Goal: Transaction & Acquisition: Book appointment/travel/reservation

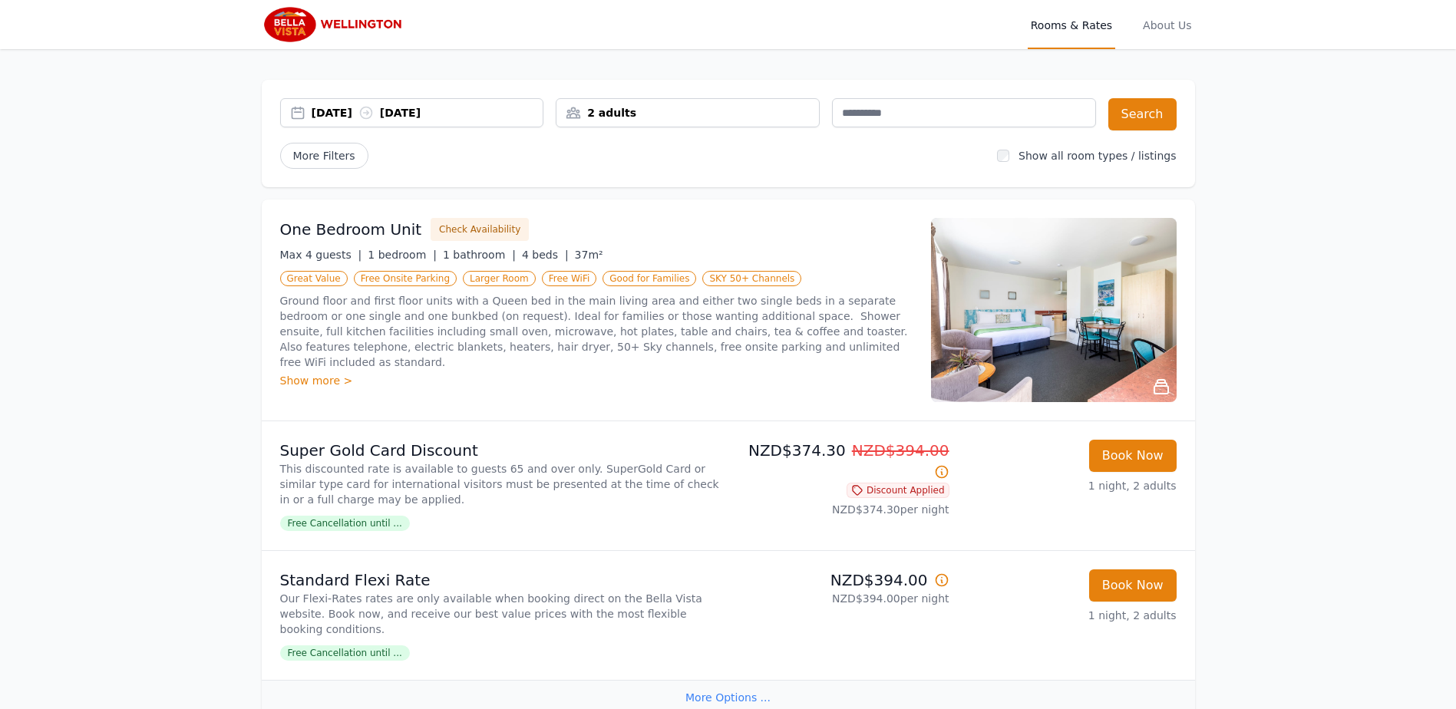
click at [443, 108] on div "[DATE] [DATE]" at bounding box center [428, 112] width 232 height 15
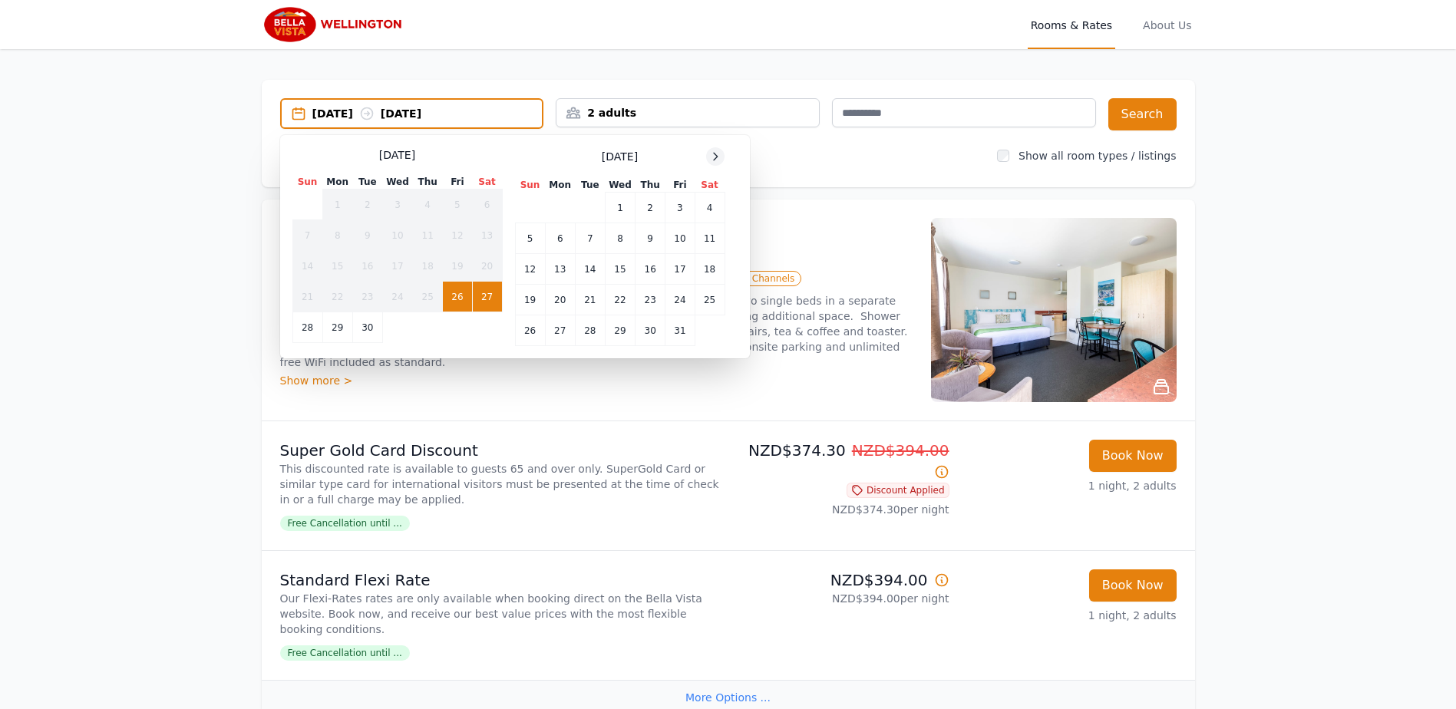
click at [711, 160] on icon at bounding box center [715, 156] width 12 height 12
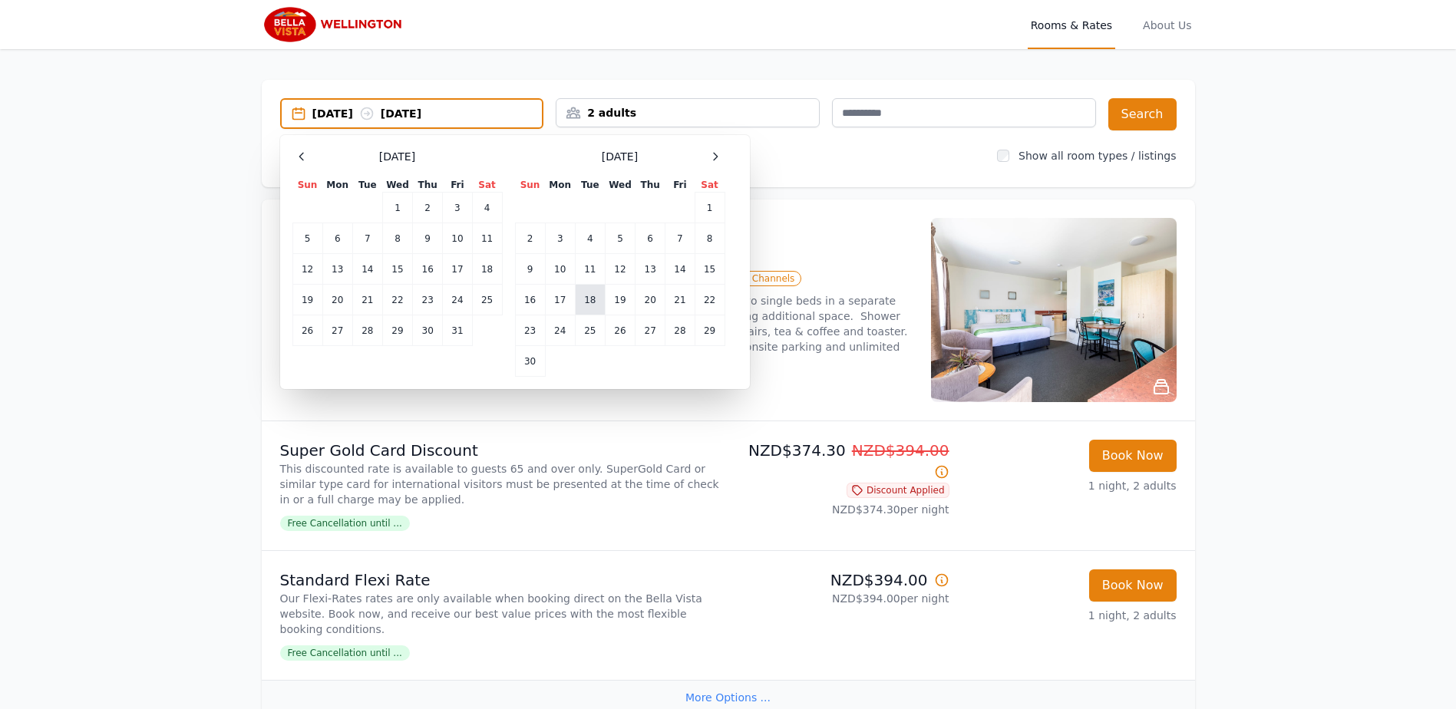
click at [599, 299] on td "18" at bounding box center [590, 300] width 30 height 31
click at [527, 333] on td "23" at bounding box center [530, 331] width 30 height 31
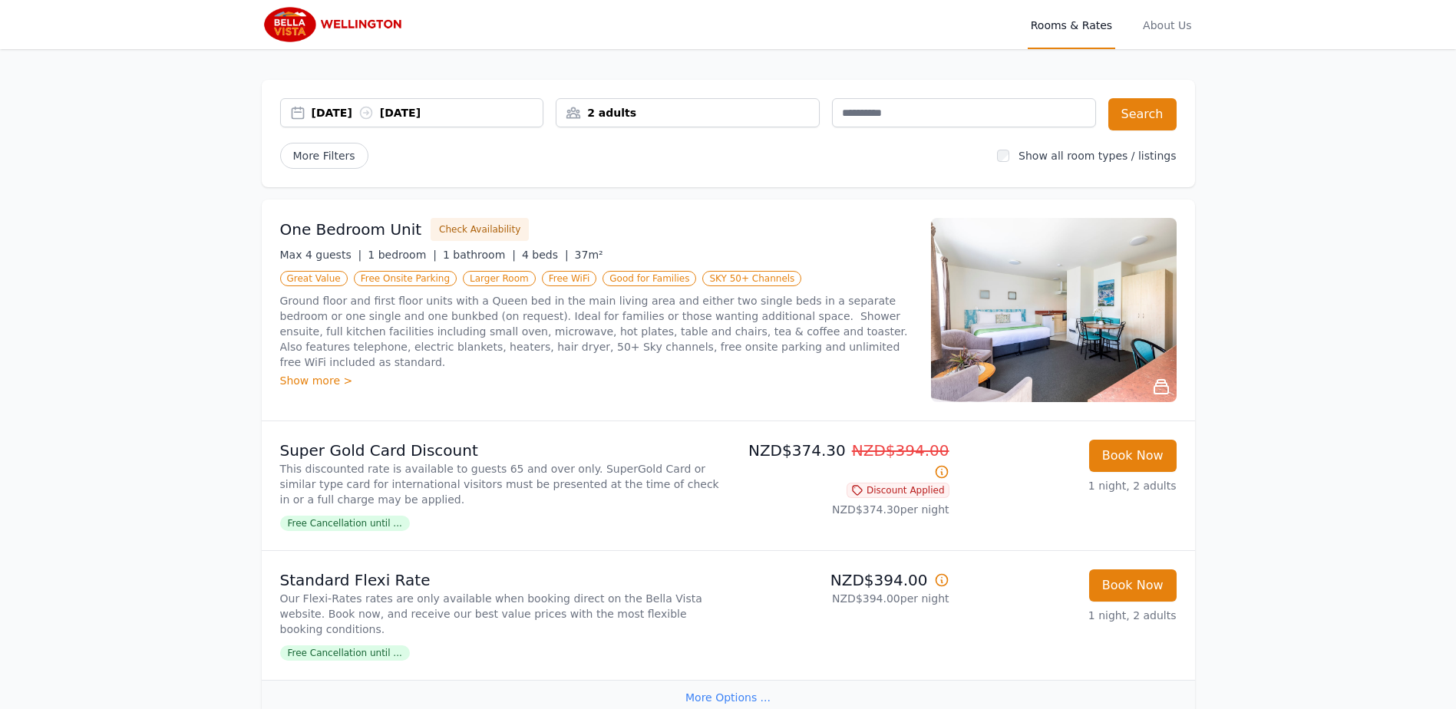
click at [723, 111] on div "2 adults" at bounding box center [688, 112] width 263 height 15
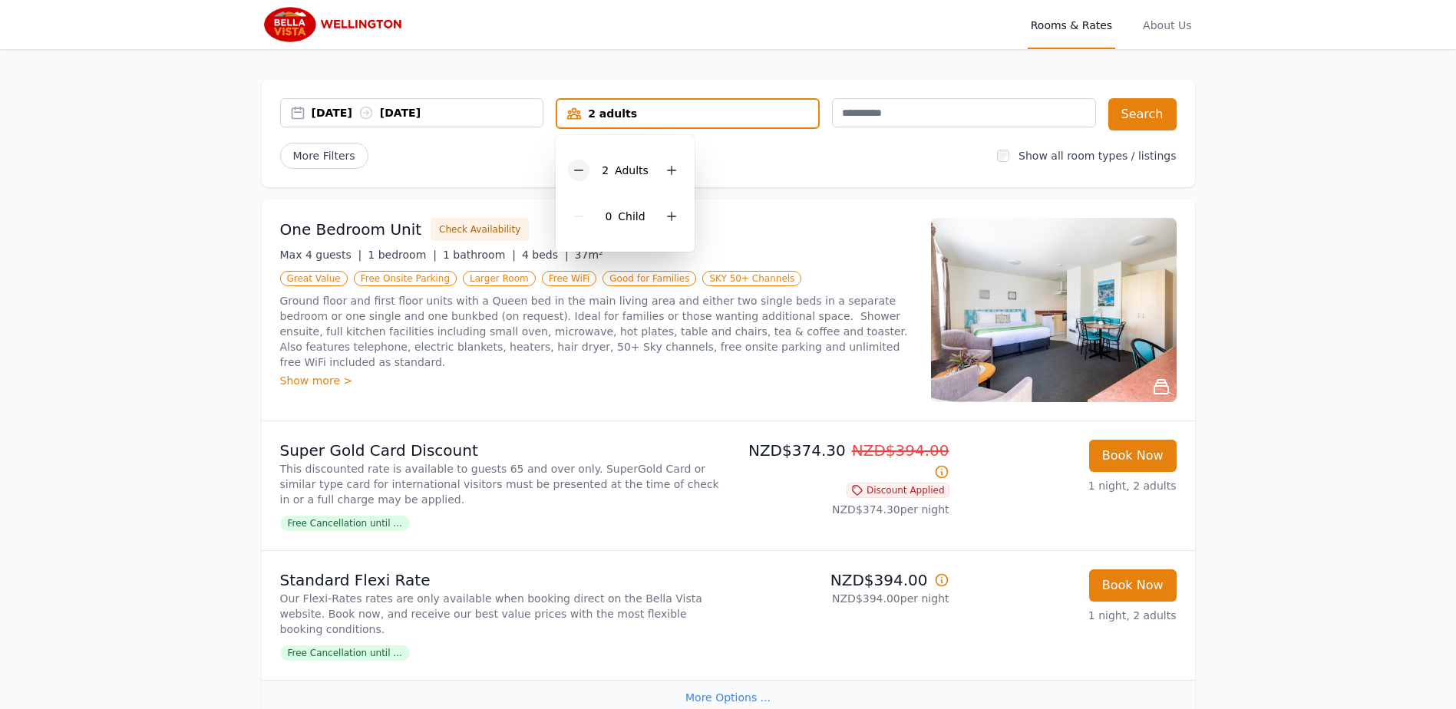
click at [578, 178] on div at bounding box center [578, 170] width 21 height 21
click at [834, 170] on div "[DATE] [DATE] 1 adult 1 Adult 0 Child Search More Filters Show all room types /…" at bounding box center [729, 133] width 934 height 107
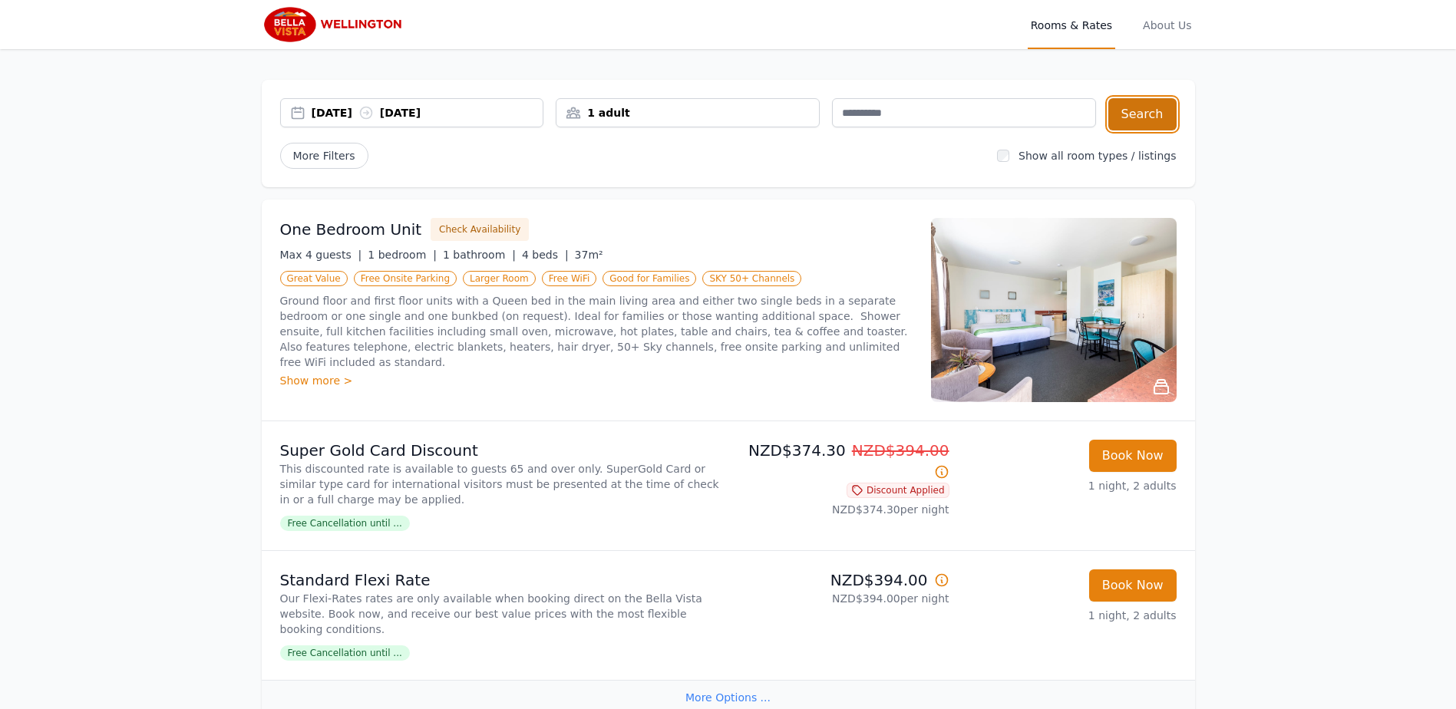
click at [1130, 112] on button "Search" at bounding box center [1143, 114] width 68 height 32
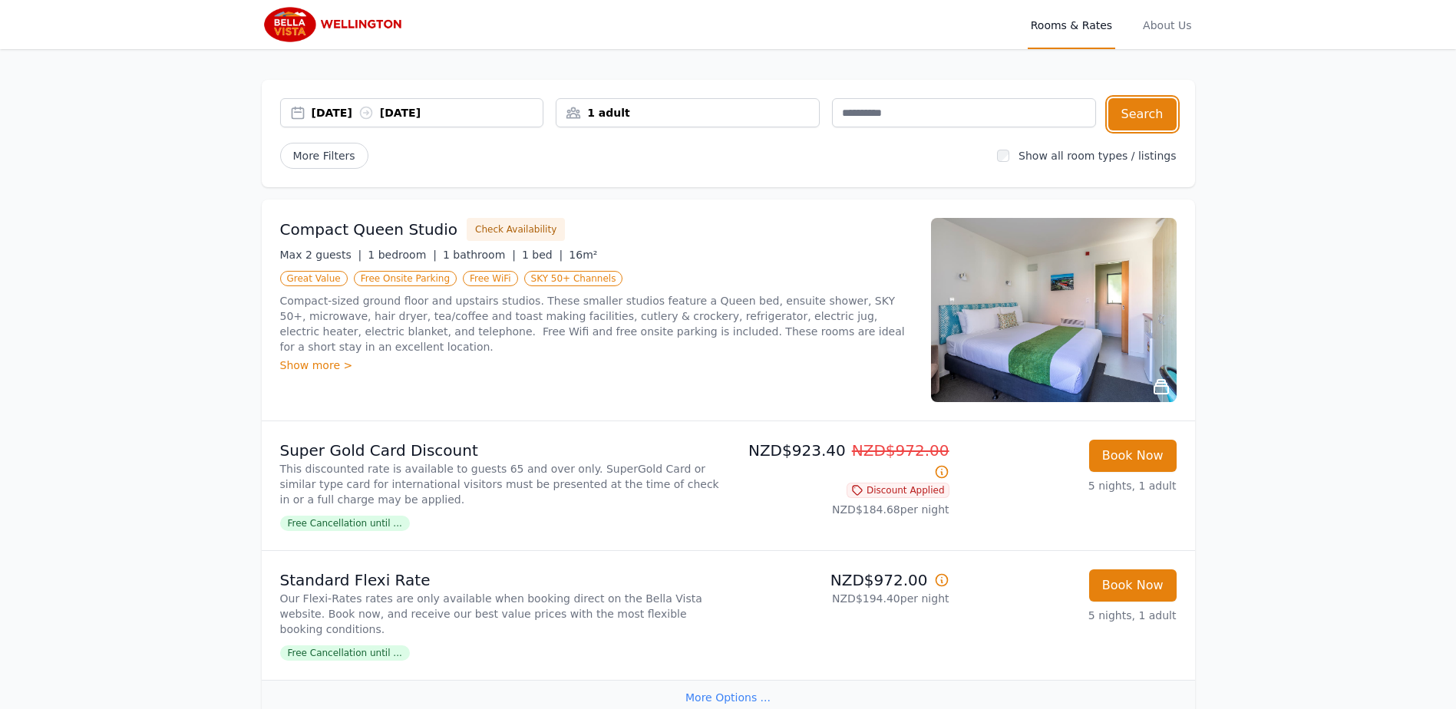
click at [365, 114] on div "[DATE] [DATE]" at bounding box center [428, 112] width 232 height 15
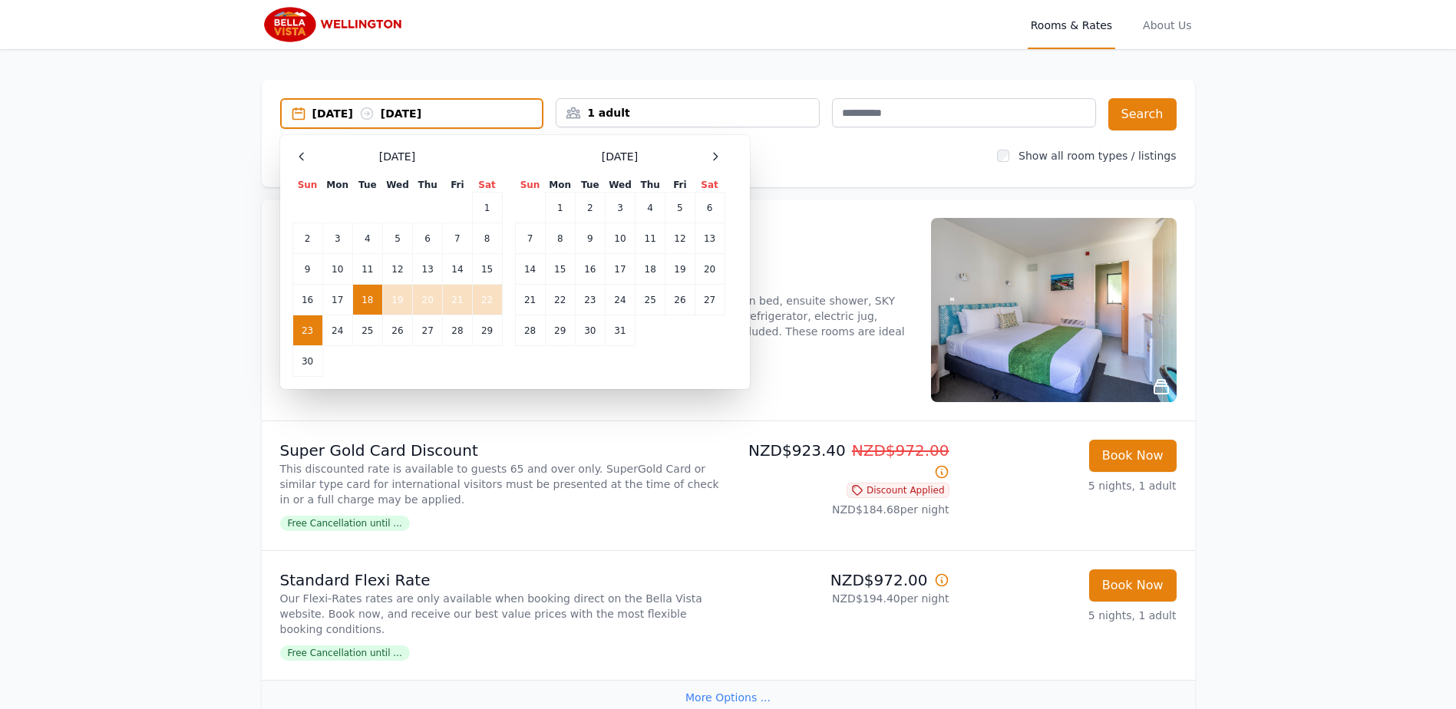
click at [706, 160] on span at bounding box center [715, 156] width 18 height 18
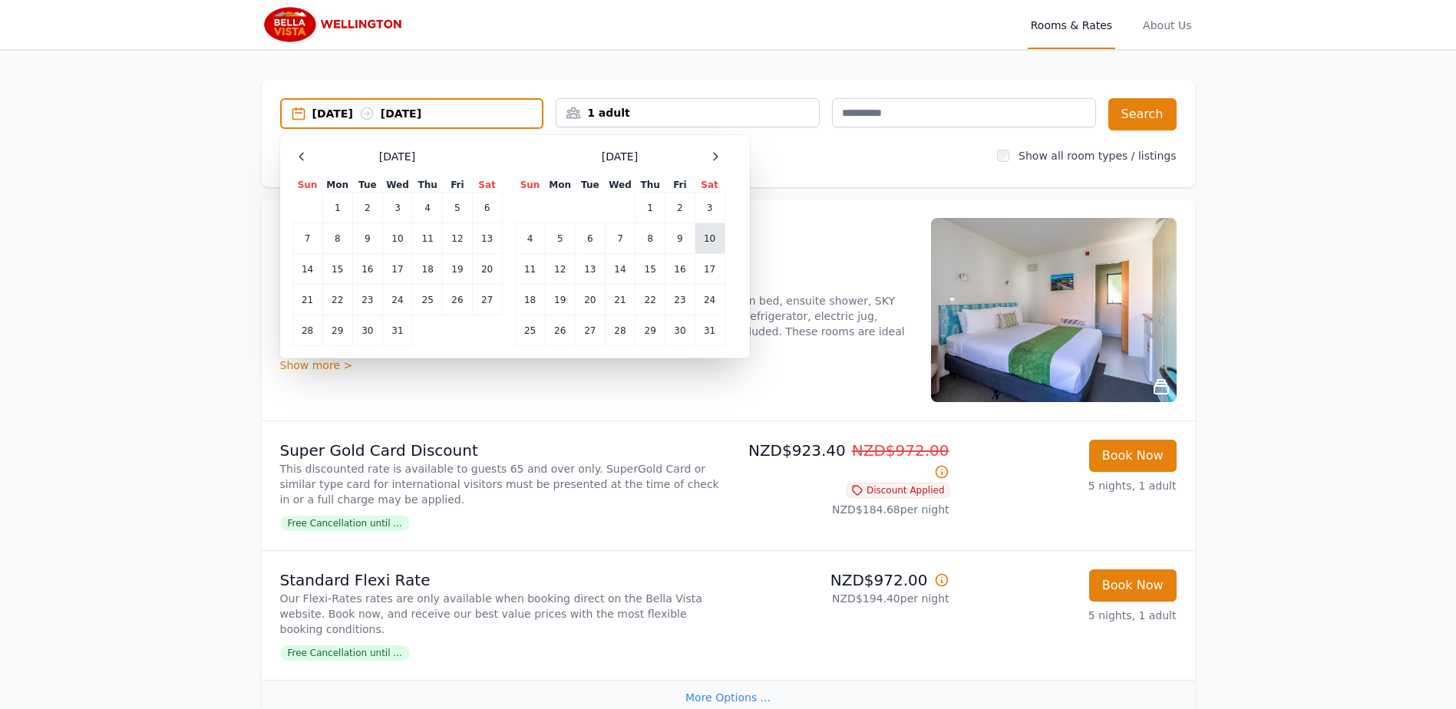
click at [699, 235] on td "10" at bounding box center [710, 238] width 30 height 31
click at [647, 273] on td "15" at bounding box center [651, 269] width 30 height 31
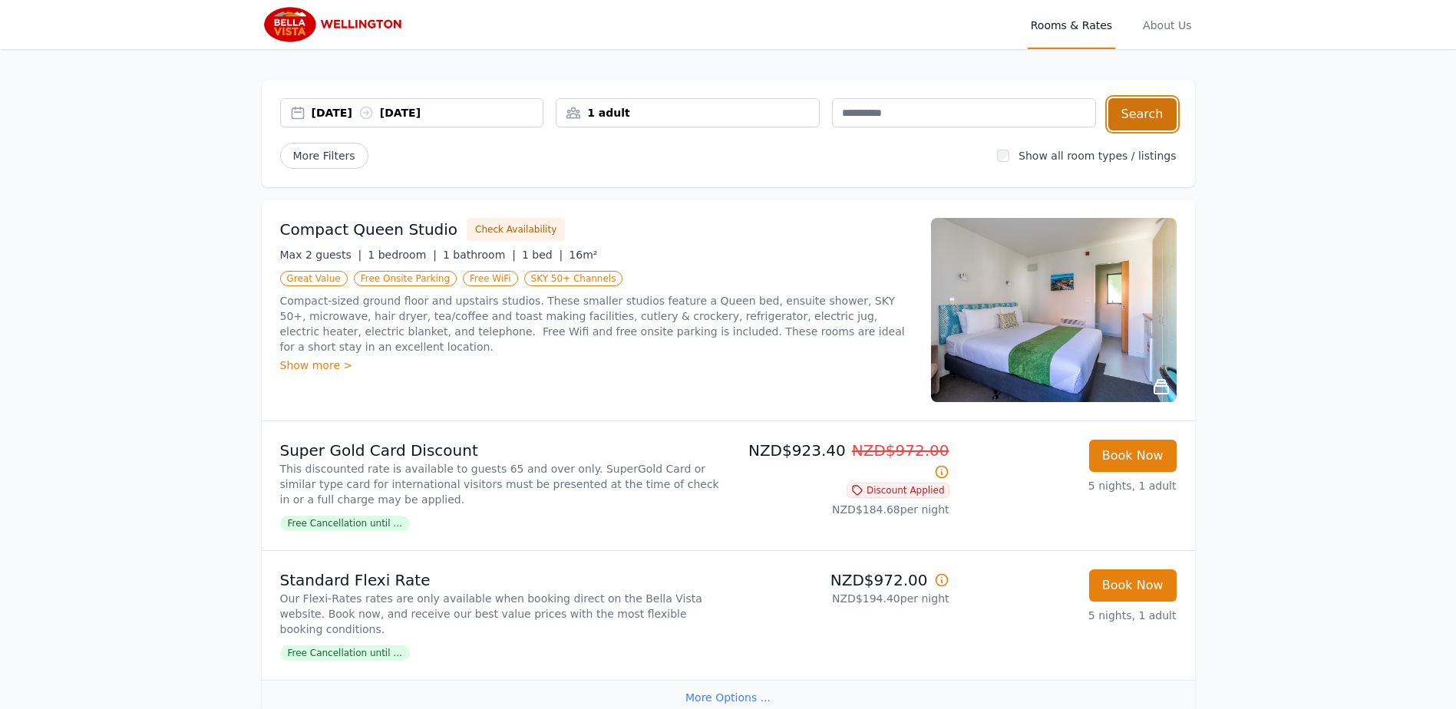
click at [1156, 105] on button "Search" at bounding box center [1143, 114] width 68 height 32
click at [334, 108] on div "[DATE] [DATE]" at bounding box center [428, 112] width 232 height 15
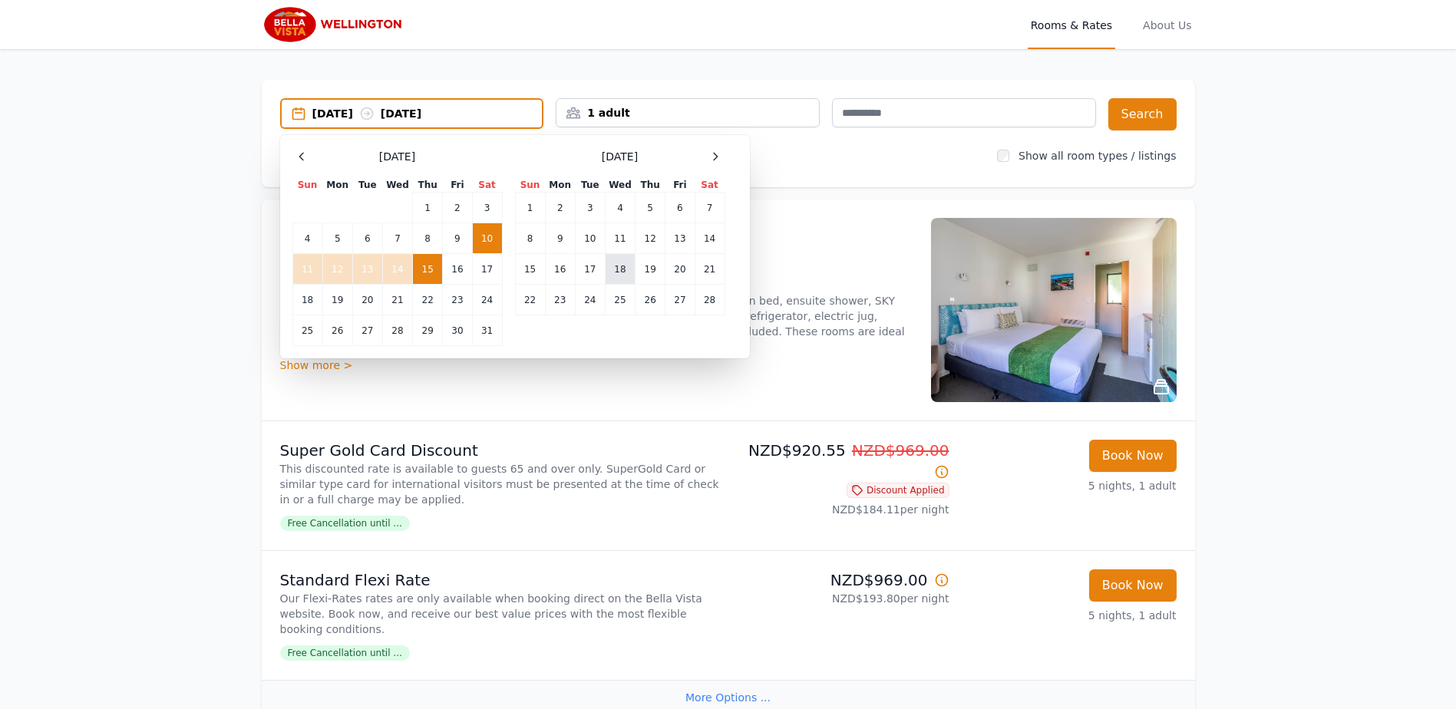
click at [615, 267] on td "18" at bounding box center [620, 269] width 30 height 31
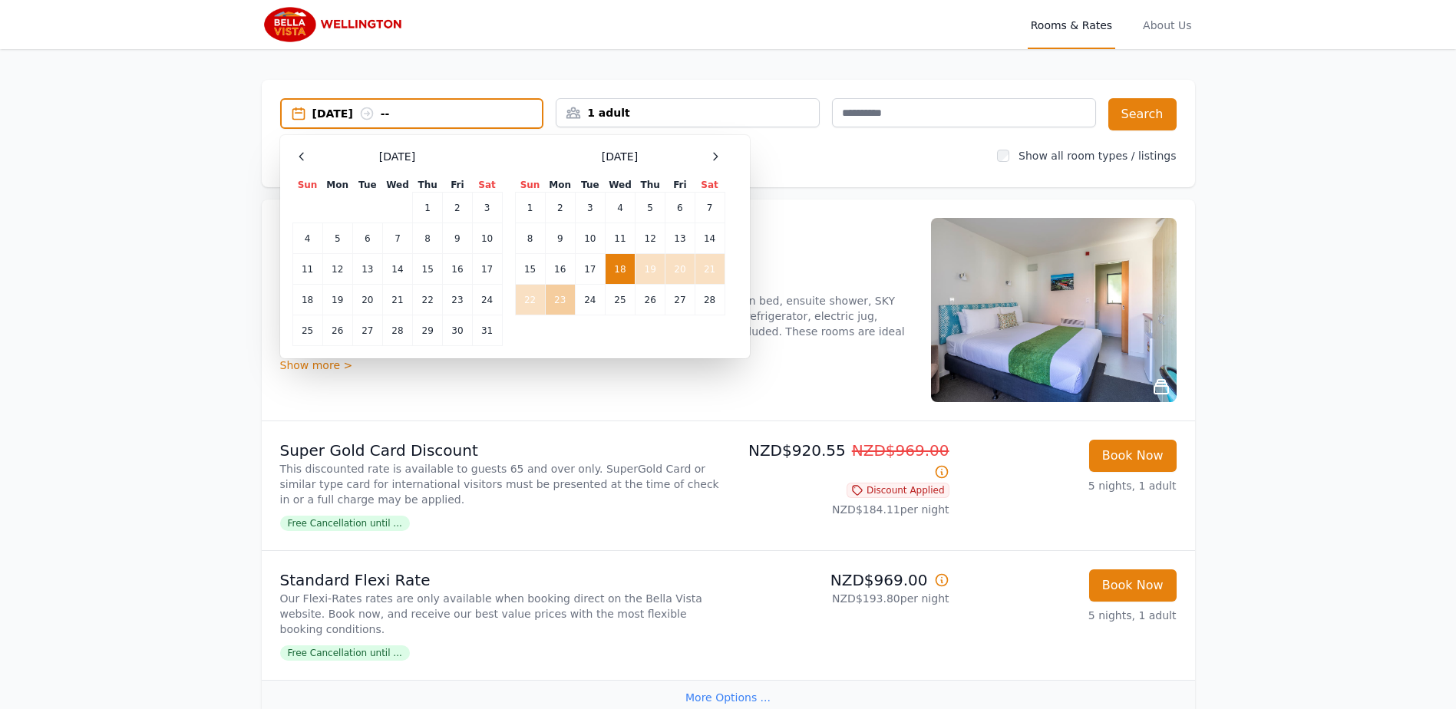
click at [565, 303] on td "23" at bounding box center [560, 300] width 30 height 31
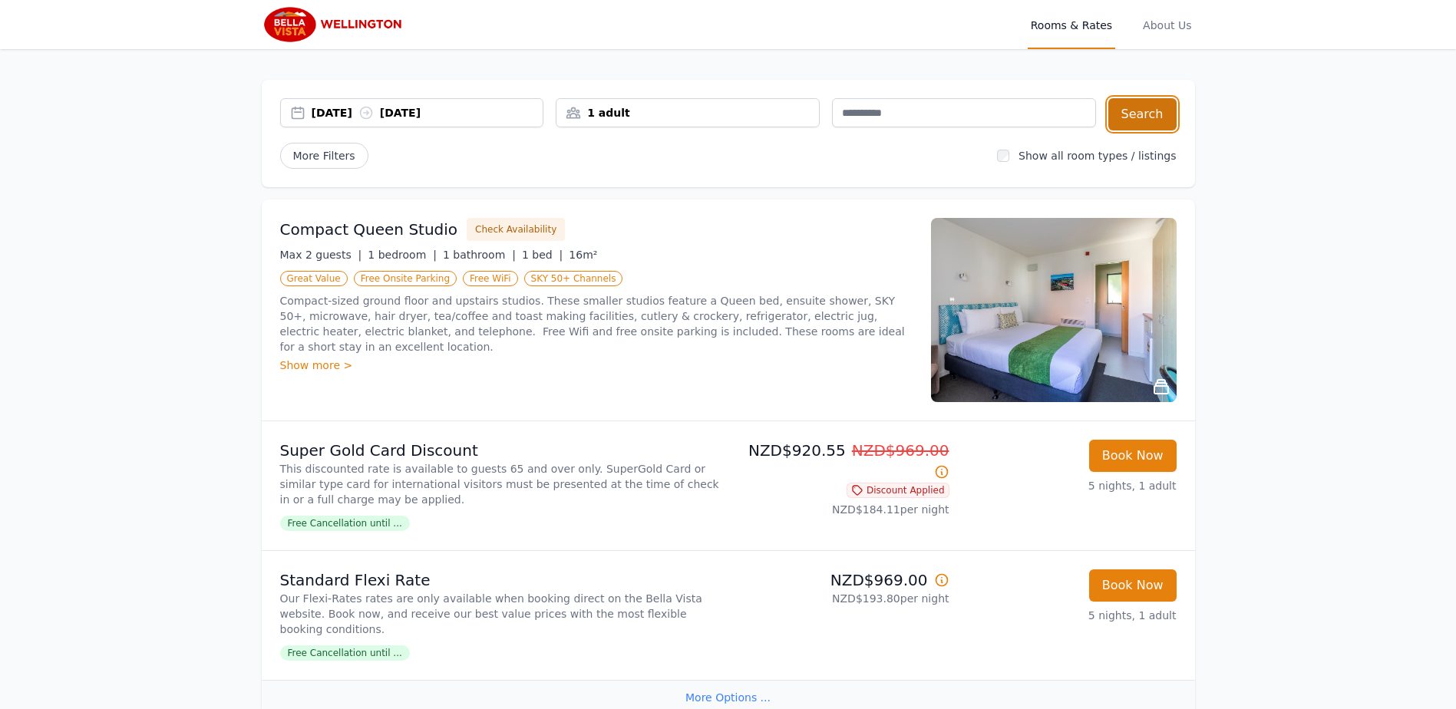
click at [1138, 117] on button "Search" at bounding box center [1143, 114] width 68 height 32
click at [374, 110] on icon at bounding box center [366, 112] width 15 height 15
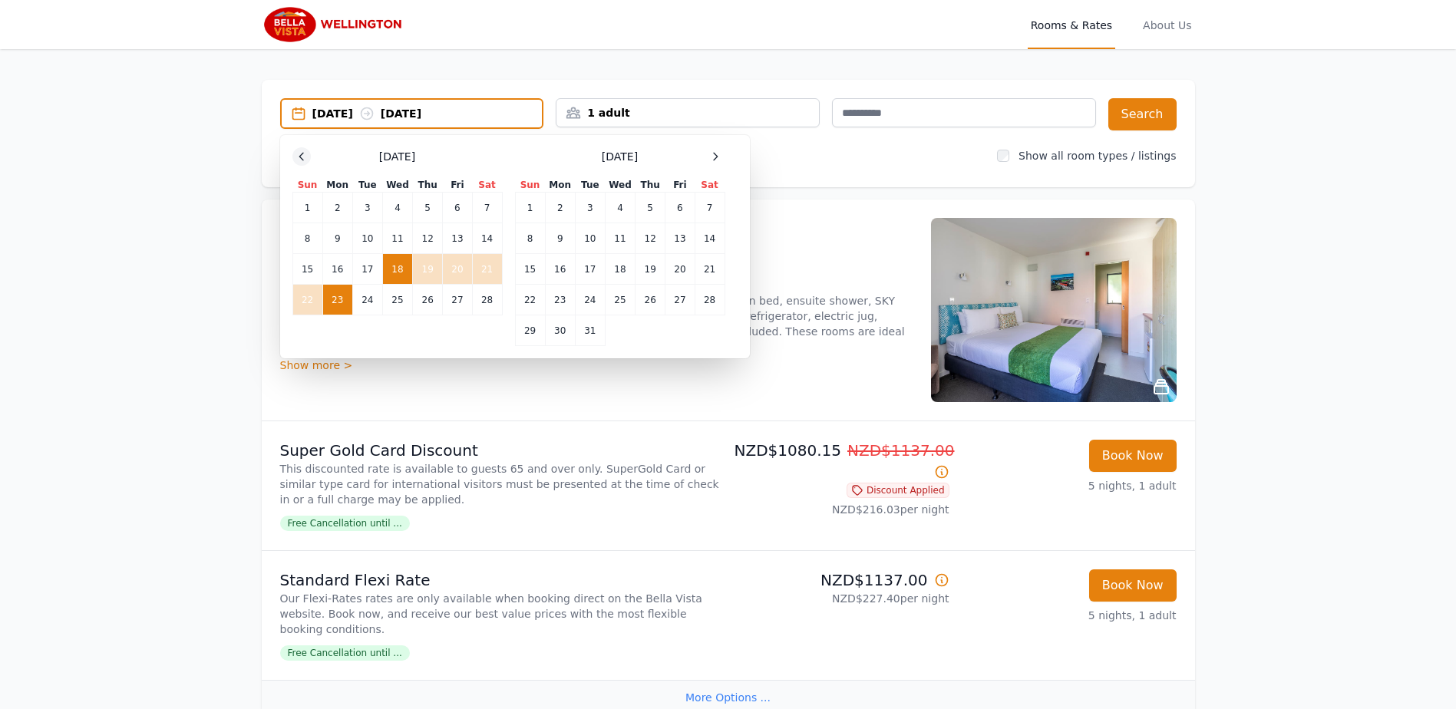
click at [294, 154] on div at bounding box center [301, 156] width 18 height 18
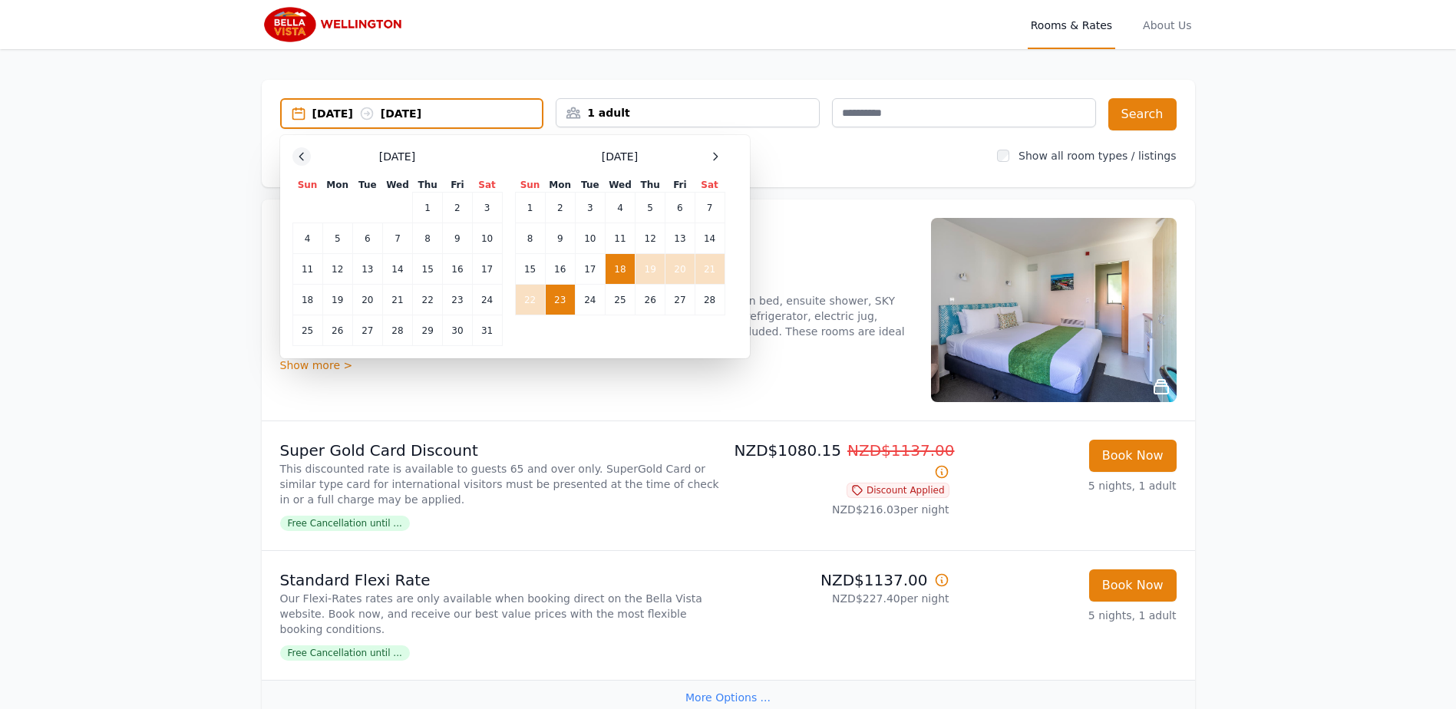
click at [306, 157] on icon at bounding box center [302, 156] width 12 height 12
click at [345, 242] on td "8" at bounding box center [337, 238] width 30 height 31
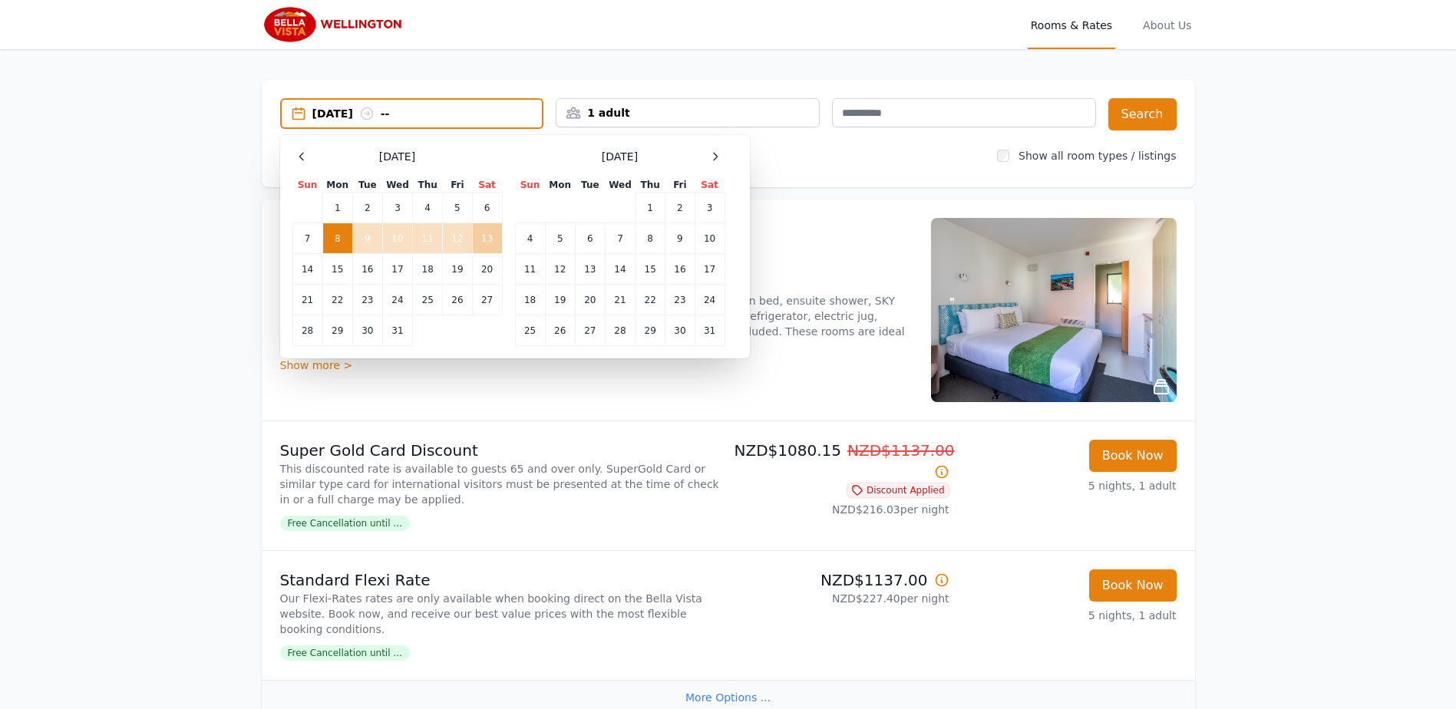
click at [487, 232] on td "13" at bounding box center [487, 238] width 30 height 31
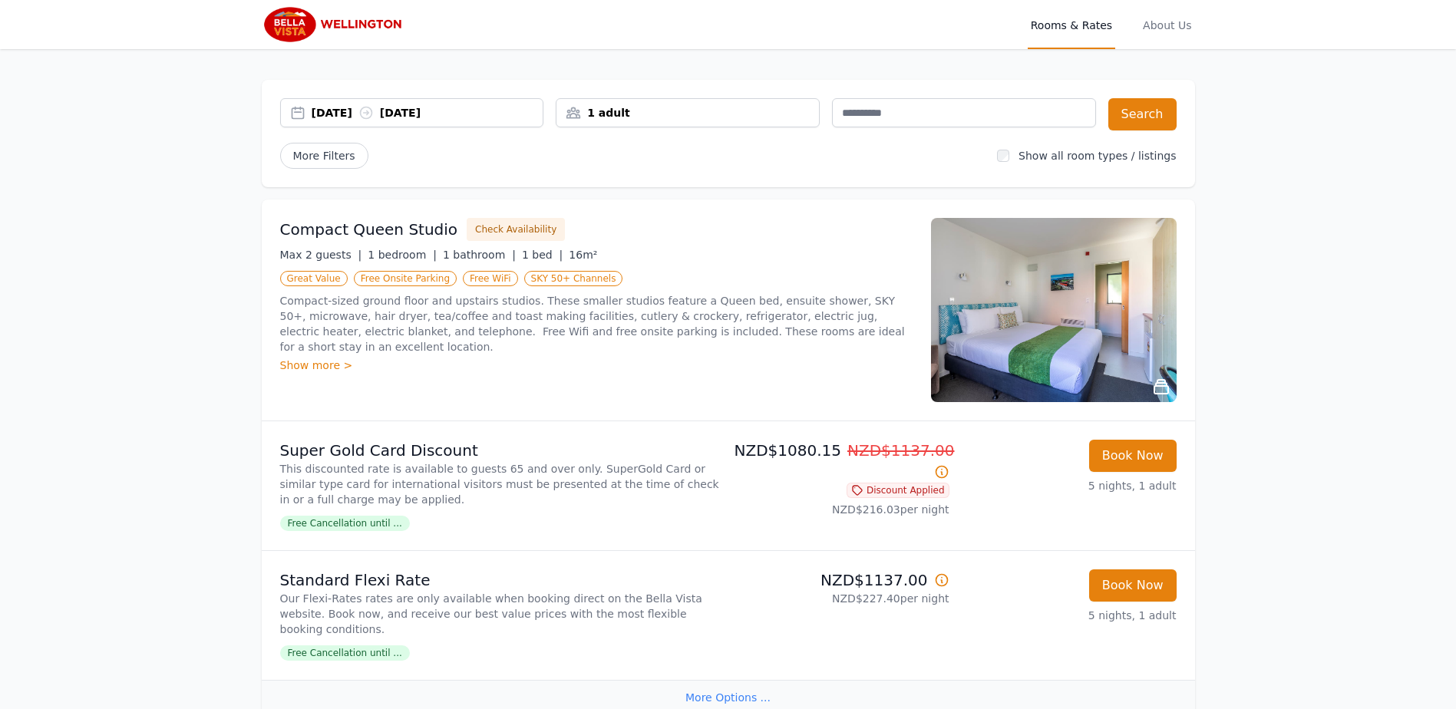
click at [1185, 116] on div "[DATE] [DATE] 1 adult Search More Filters Show all room types / listings" at bounding box center [729, 133] width 934 height 107
click at [1159, 114] on button "Search" at bounding box center [1143, 114] width 68 height 32
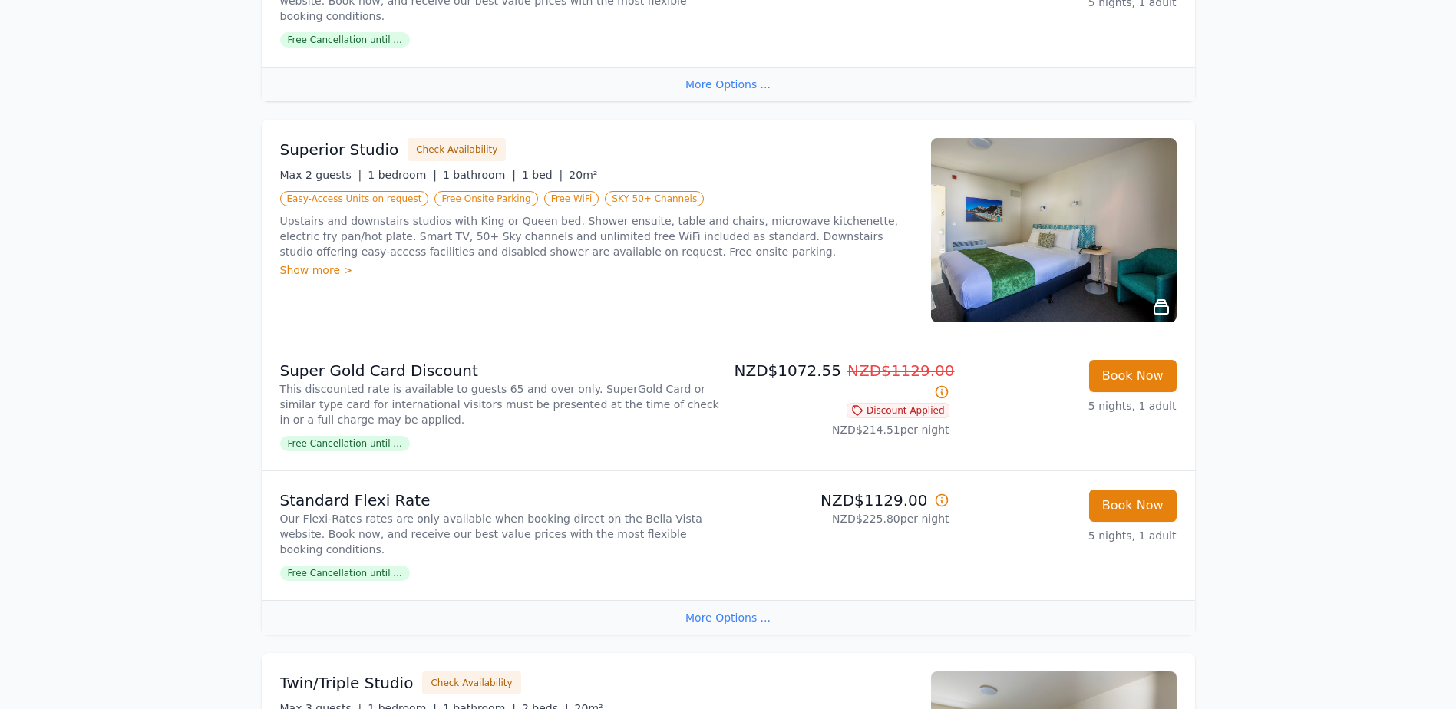
scroll to position [614, 0]
